Goal: Transaction & Acquisition: Purchase product/service

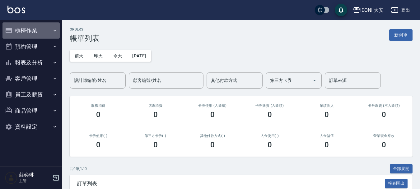
click at [54, 29] on icon "button" at bounding box center [54, 30] width 5 height 5
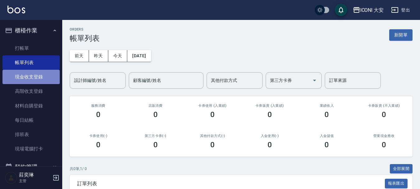
click at [34, 79] on link "現金收支登錄" at bounding box center [30, 77] width 57 height 14
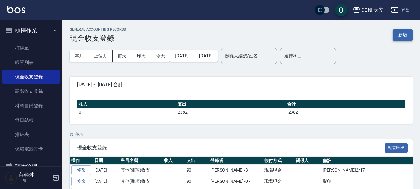
click at [406, 36] on button "新增" at bounding box center [402, 34] width 20 height 11
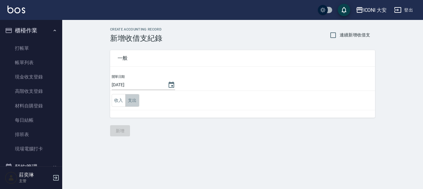
click at [130, 102] on button "支出" at bounding box center [132, 100] width 14 height 13
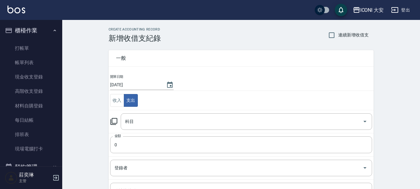
click at [115, 123] on icon at bounding box center [113, 120] width 7 height 7
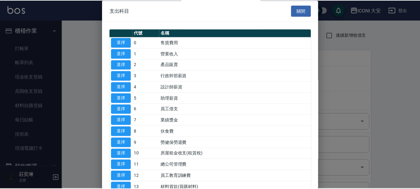
scroll to position [299, 0]
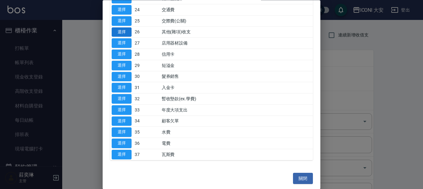
click at [124, 33] on button "選擇" at bounding box center [122, 32] width 20 height 10
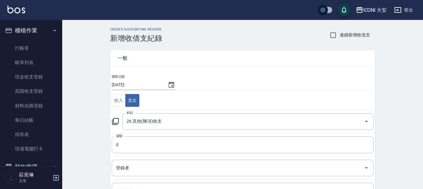
type input "26 其他(雜項)收支"
click at [134, 144] on input "0" at bounding box center [241, 144] width 262 height 17
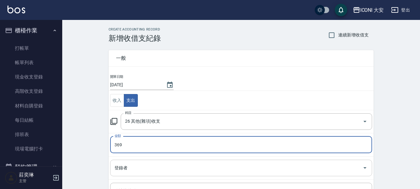
type input "369"
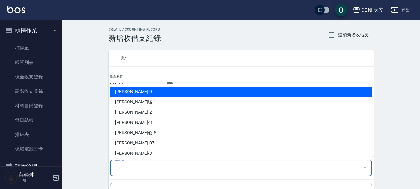
click at [158, 172] on input "登錄者" at bounding box center [236, 167] width 247 height 11
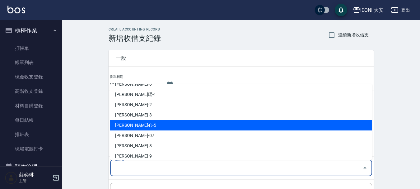
scroll to position [11, 0]
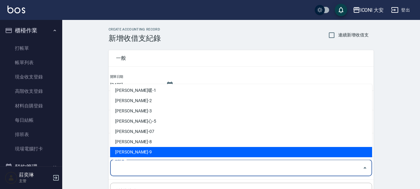
click at [132, 153] on li "[PERSON_NAME]-9" at bounding box center [241, 152] width 262 height 10
type input "[PERSON_NAME]-9"
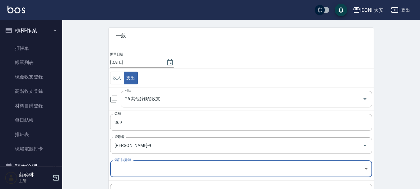
scroll to position [86, 0]
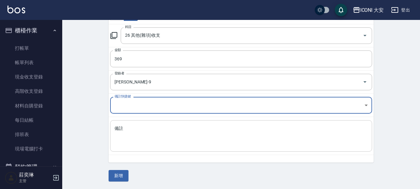
click at [140, 137] on textarea "備註" at bounding box center [240, 135] width 253 height 21
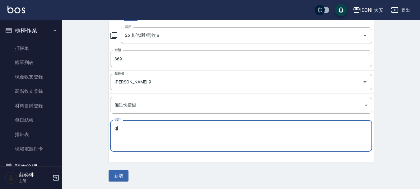
type textarea "q"
type textarea "蒲"
type textarea "普渡水果"
click at [122, 174] on button "新增" at bounding box center [118, 175] width 20 height 11
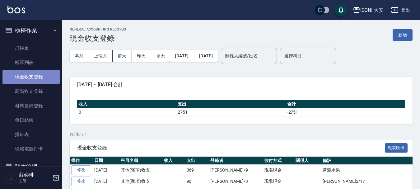
click at [41, 76] on link "現金收支登錄" at bounding box center [30, 77] width 57 height 14
click at [28, 76] on link "現金收支登錄" at bounding box center [30, 77] width 57 height 14
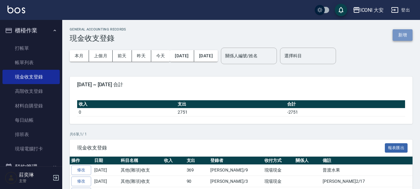
click at [397, 32] on button "新增" at bounding box center [402, 34] width 20 height 11
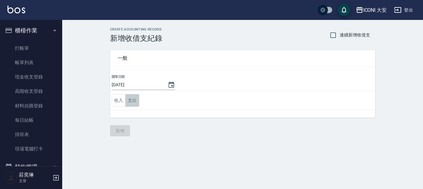
click at [134, 102] on button "支出" at bounding box center [132, 100] width 14 height 13
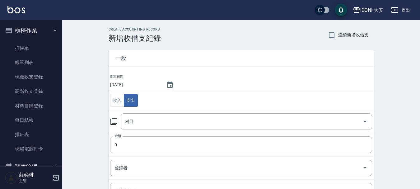
click at [113, 120] on icon at bounding box center [113, 120] width 7 height 7
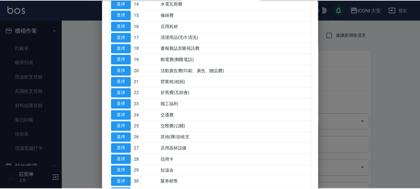
scroll to position [249, 0]
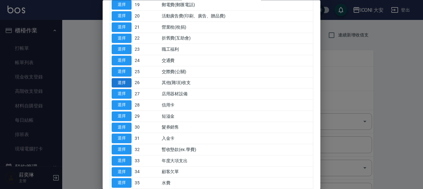
click at [122, 84] on button "選擇" at bounding box center [122, 83] width 20 height 10
type input "26 其他(雜項)收支"
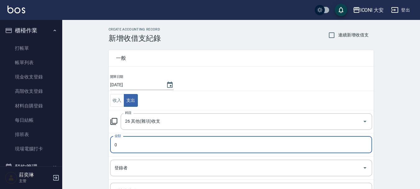
click at [142, 142] on input "0" at bounding box center [241, 144] width 262 height 17
type input "270"
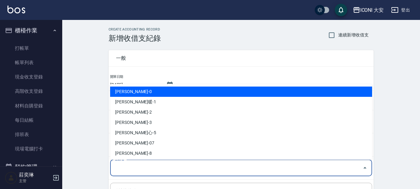
click at [160, 169] on input "登錄者" at bounding box center [236, 167] width 247 height 11
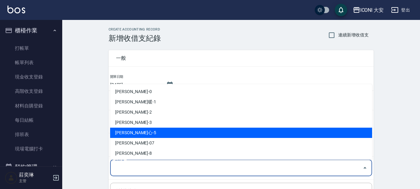
scroll to position [11, 0]
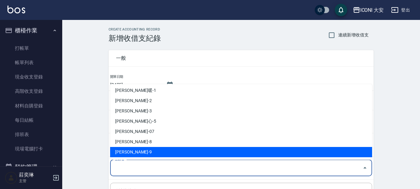
click at [145, 152] on li "[PERSON_NAME]-9" at bounding box center [241, 152] width 262 height 10
type input "[PERSON_NAME]-9"
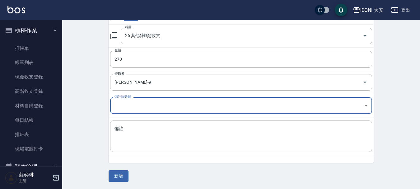
scroll to position [86, 0]
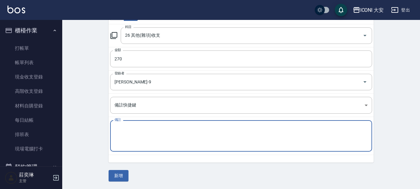
click at [149, 144] on textarea "備註" at bounding box center [240, 135] width 253 height 21
type textarea "公司垃捨袋"
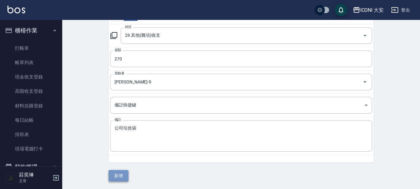
click at [117, 179] on button "新增" at bounding box center [118, 175] width 20 height 11
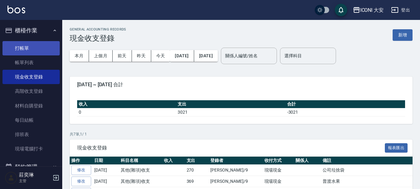
click at [18, 49] on link "打帳單" at bounding box center [30, 48] width 57 height 14
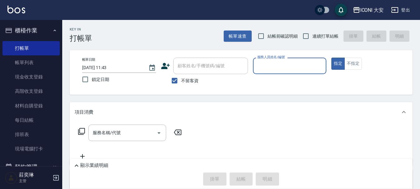
click at [276, 68] on input "服務人員姓名/編號" at bounding box center [289, 65] width 68 height 11
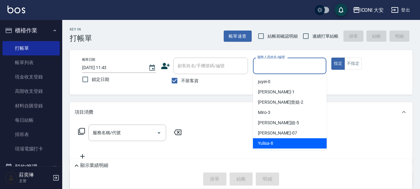
click at [264, 142] on span "Yulisa -8" at bounding box center [265, 143] width 15 height 7
type input "Yulisa-8"
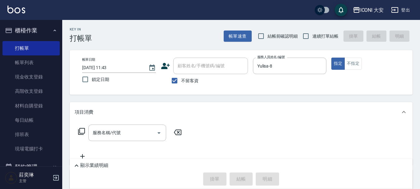
click at [83, 131] on icon at bounding box center [81, 130] width 7 height 7
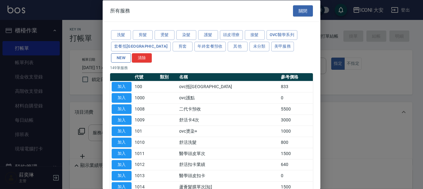
click at [131, 53] on button "NEW" at bounding box center [121, 58] width 20 height 10
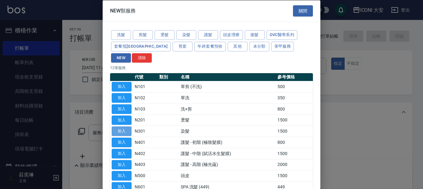
click at [126, 126] on button "加入" at bounding box center [122, 131] width 20 height 10
type input "染髮(N301)"
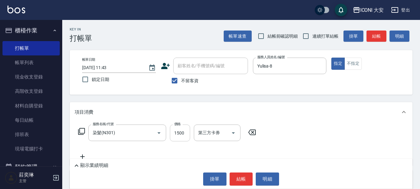
click at [187, 129] on input "1500" at bounding box center [180, 132] width 20 height 17
type input "2600"
click at [240, 182] on button "結帳" at bounding box center [240, 178] width 23 height 13
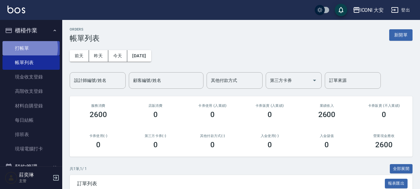
click at [26, 48] on link "打帳單" at bounding box center [30, 48] width 57 height 14
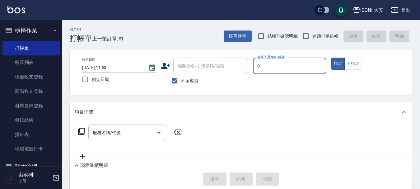
type input "juyei-0"
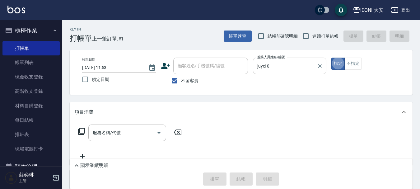
type button "true"
click at [340, 63] on button "指定" at bounding box center [337, 63] width 13 height 12
click at [134, 129] on input "服務名稱/代號" at bounding box center [122, 132] width 63 height 11
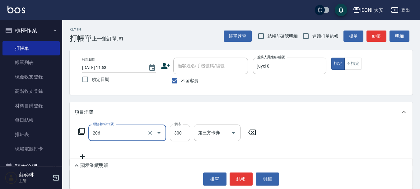
type input "洗髮(206)"
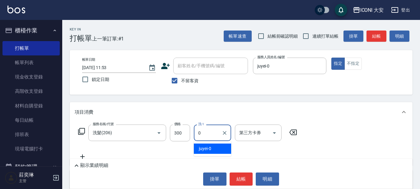
type input "juyei-0"
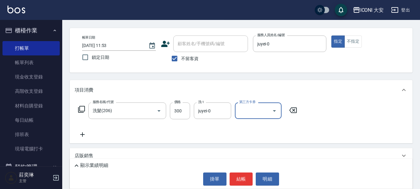
scroll to position [31, 0]
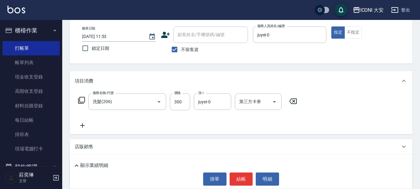
click at [84, 126] on icon at bounding box center [83, 125] width 16 height 7
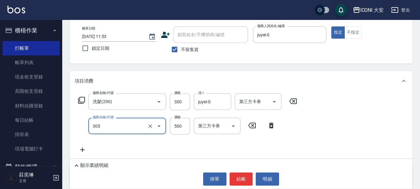
type input "剪髮(305)"
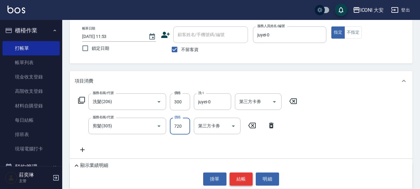
type input "720"
click at [238, 177] on button "結帳" at bounding box center [240, 178] width 23 height 13
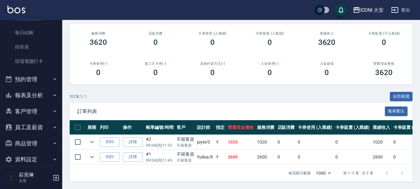
scroll to position [96, 0]
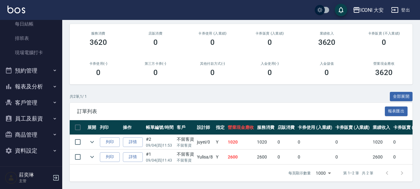
click at [35, 84] on button "報表及分析" at bounding box center [30, 86] width 57 height 16
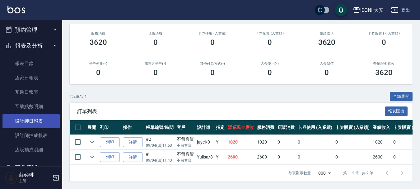
scroll to position [189, 0]
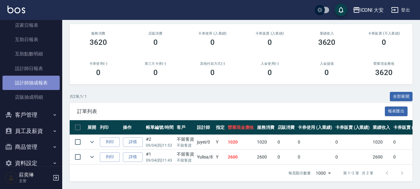
click at [35, 84] on link "設計師抽成報表" at bounding box center [30, 83] width 57 height 14
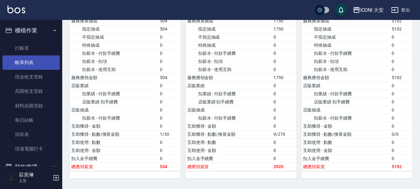
click at [33, 63] on link "帳單列表" at bounding box center [30, 62] width 57 height 14
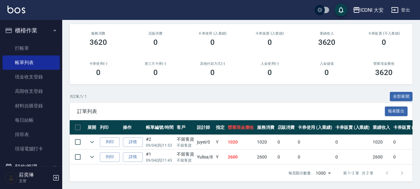
scroll to position [77, 0]
click at [42, 53] on link "打帳單" at bounding box center [30, 48] width 57 height 14
